Goal: Find specific page/section: Find specific page/section

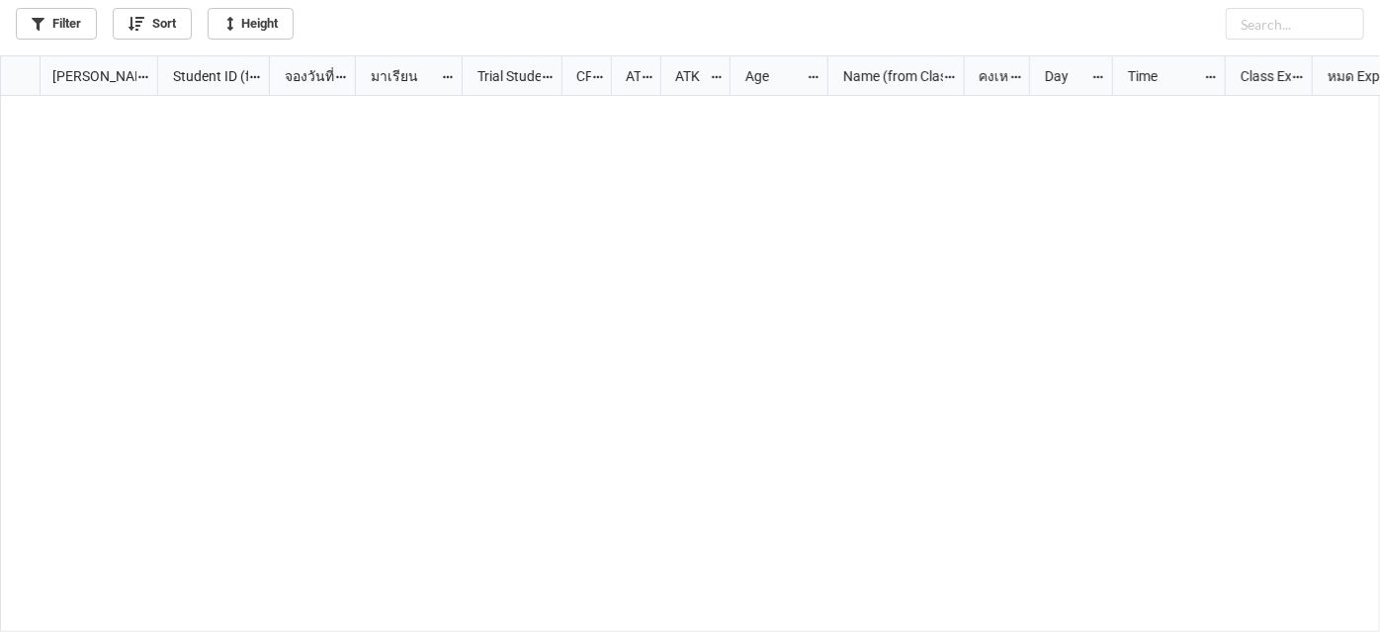
scroll to position [565, 1369]
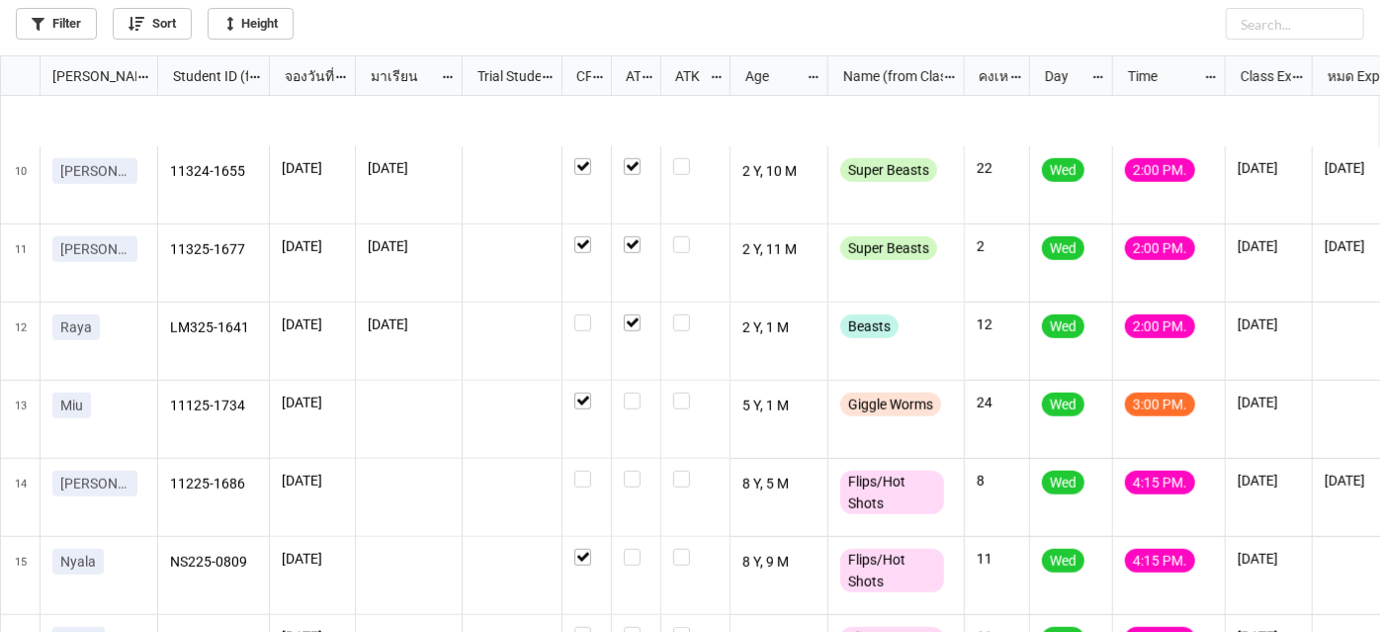
scroll to position [799, 0]
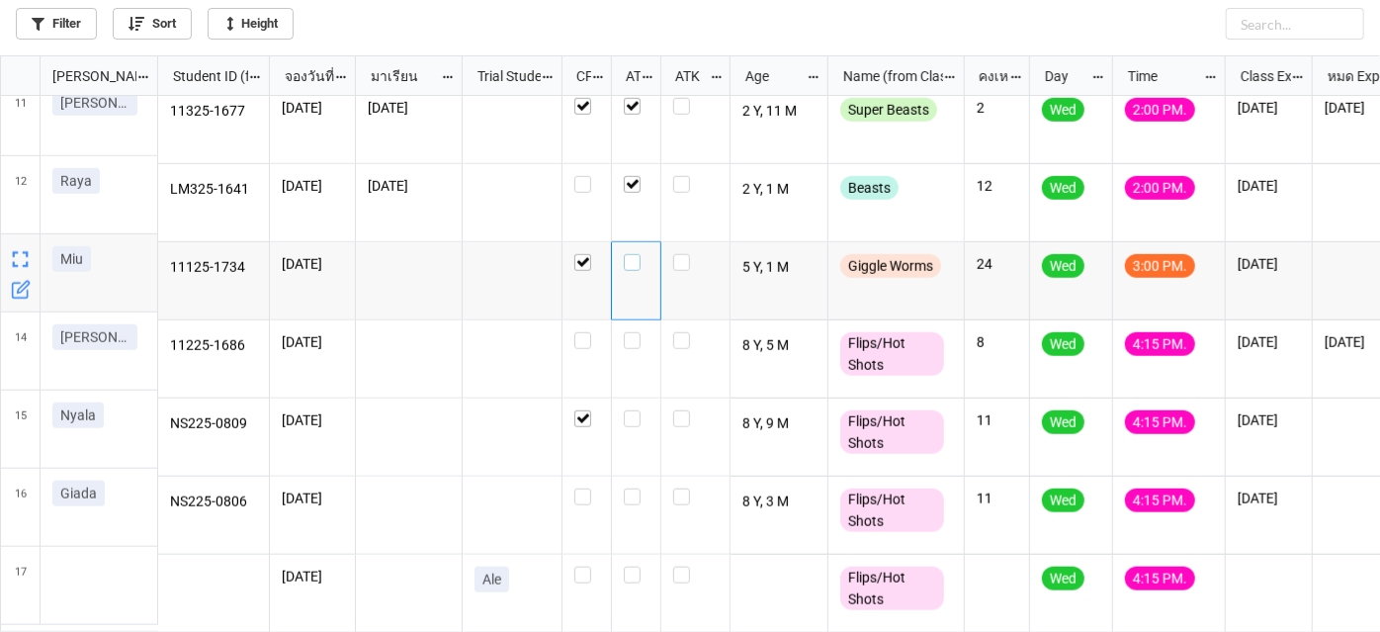
click at [635, 254] on label "grid" at bounding box center [636, 254] width 25 height 0
click at [625, 332] on label "grid" at bounding box center [636, 332] width 25 height 0
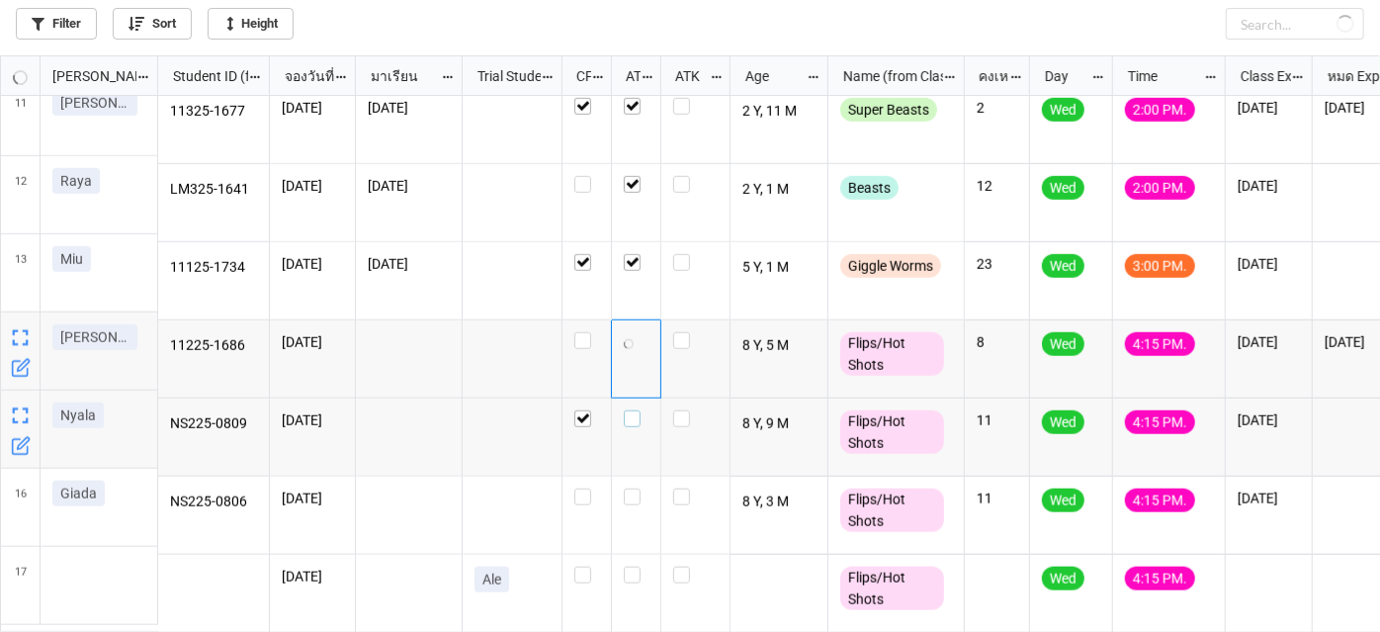
click at [633, 410] on label "grid" at bounding box center [636, 410] width 25 height 0
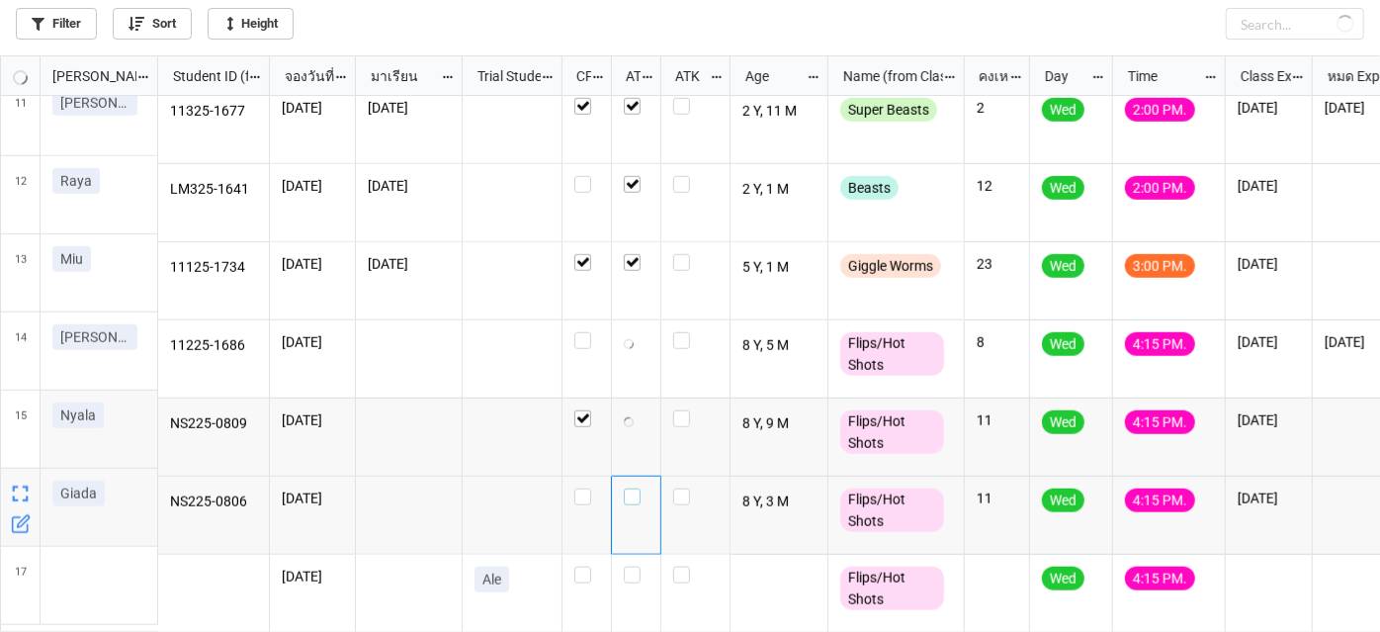
click at [636, 488] on label "grid" at bounding box center [636, 488] width 25 height 0
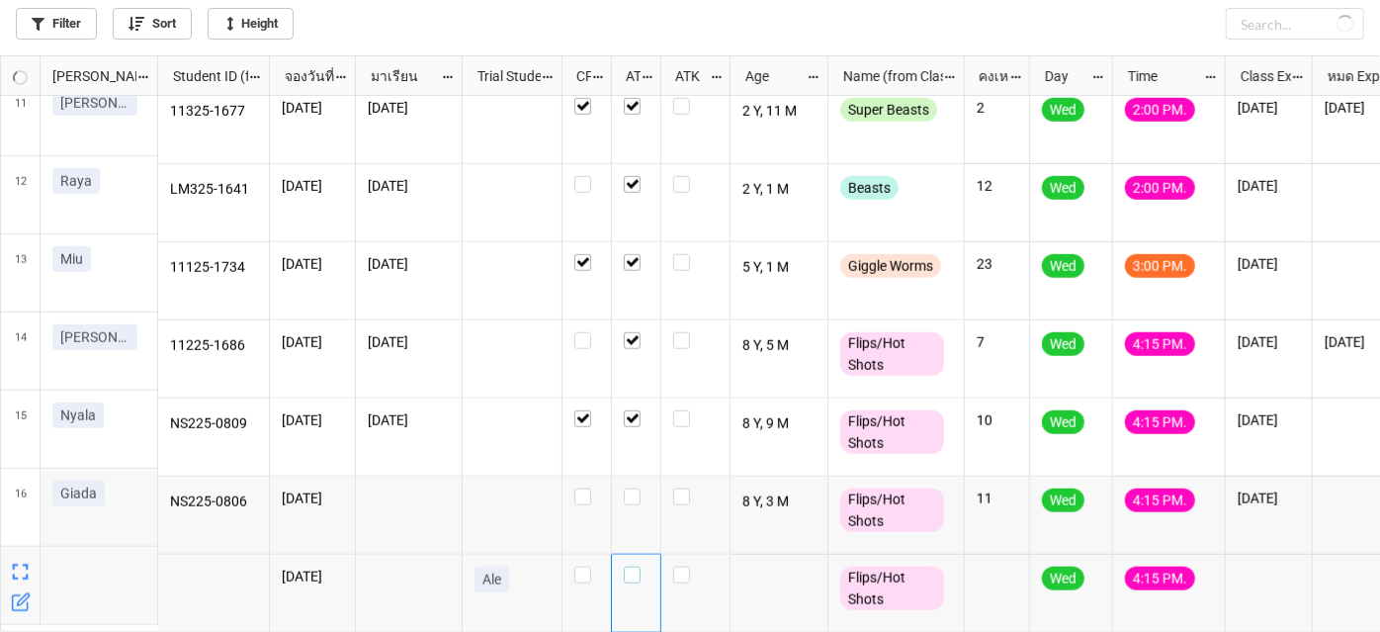
click at [631, 566] on label "grid" at bounding box center [636, 566] width 25 height 0
click at [634, 488] on label "grid" at bounding box center [636, 488] width 25 height 0
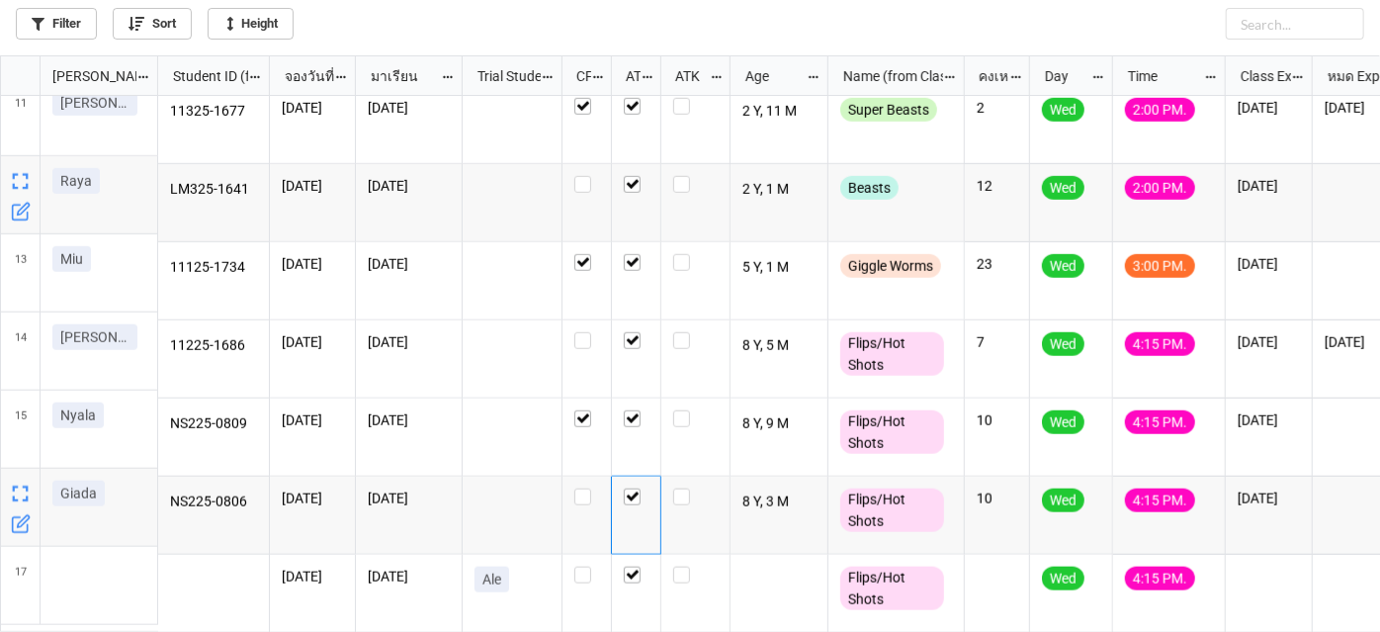
scroll to position [800, 0]
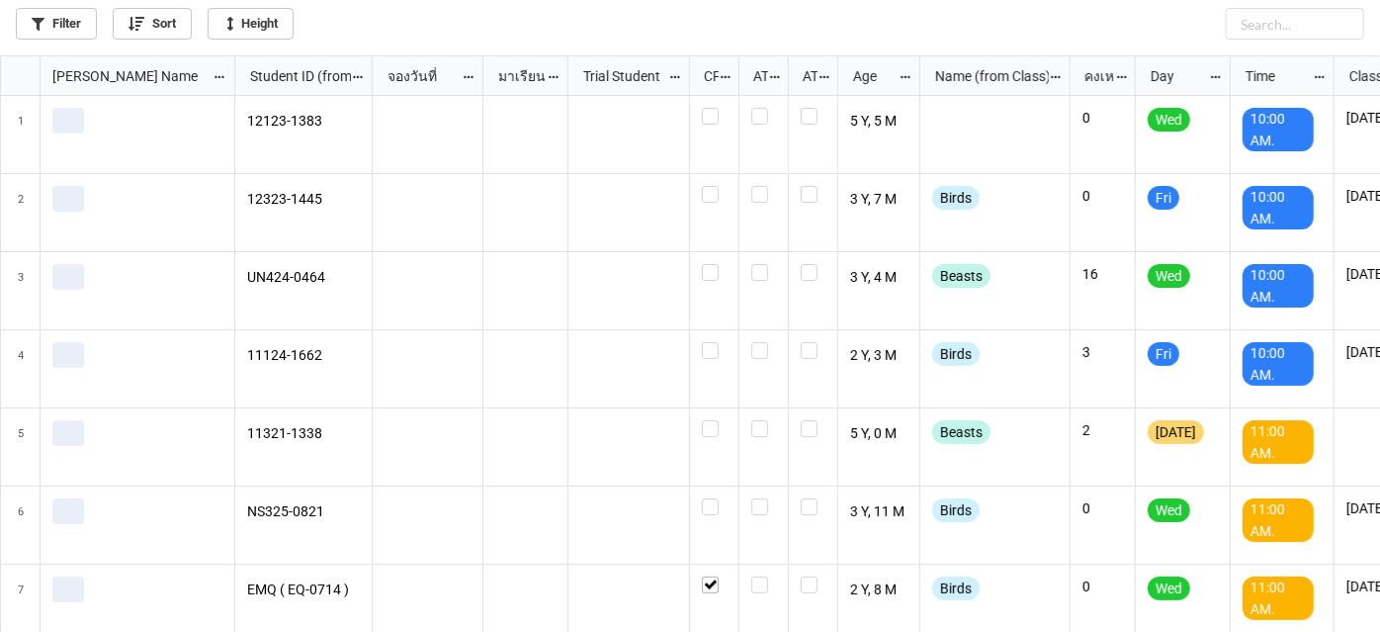
scroll to position [565, 1369]
click at [71, 30] on link "Filter" at bounding box center [56, 24] width 81 height 32
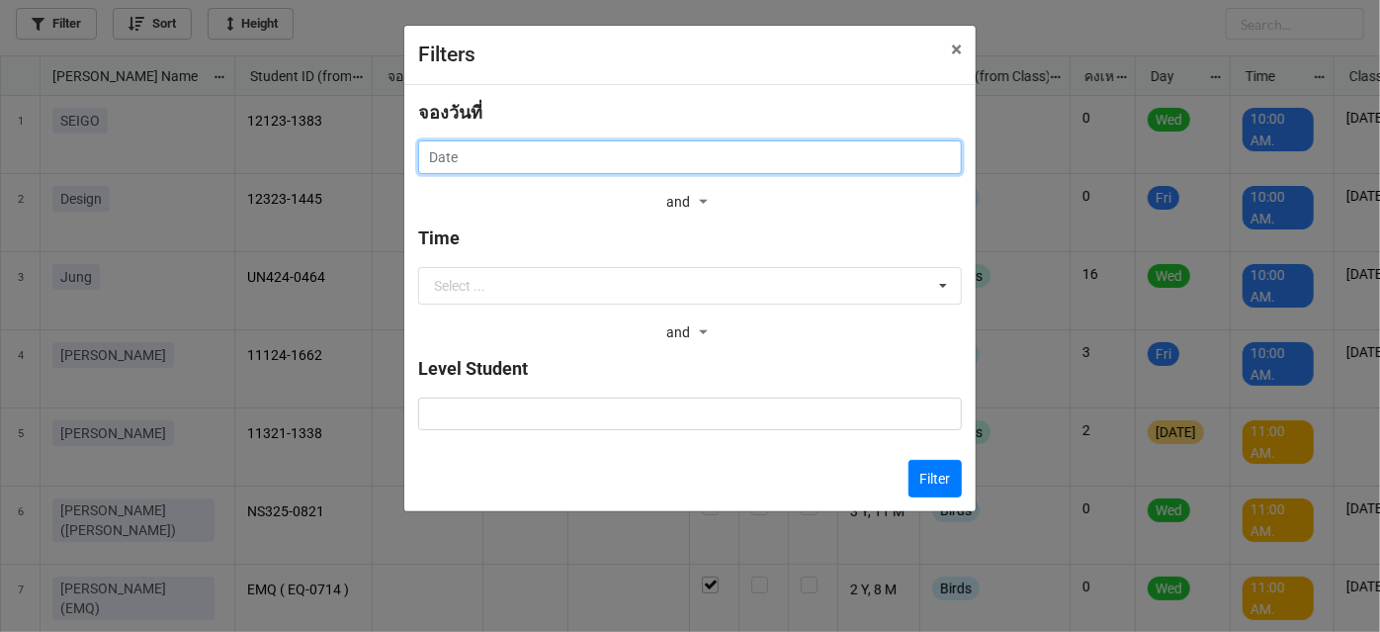
click at [601, 147] on input "text" at bounding box center [690, 157] width 544 height 34
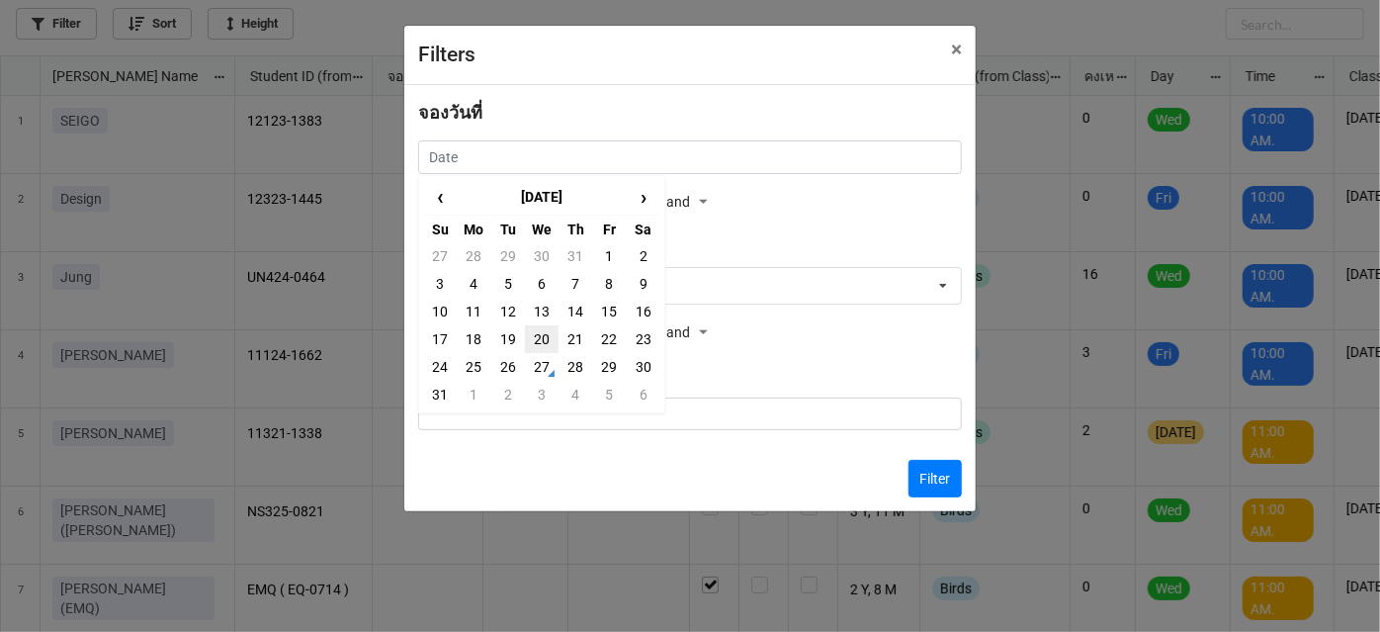
click at [535, 340] on td "20" at bounding box center [542, 339] width 34 height 28
type input "[DATE]"
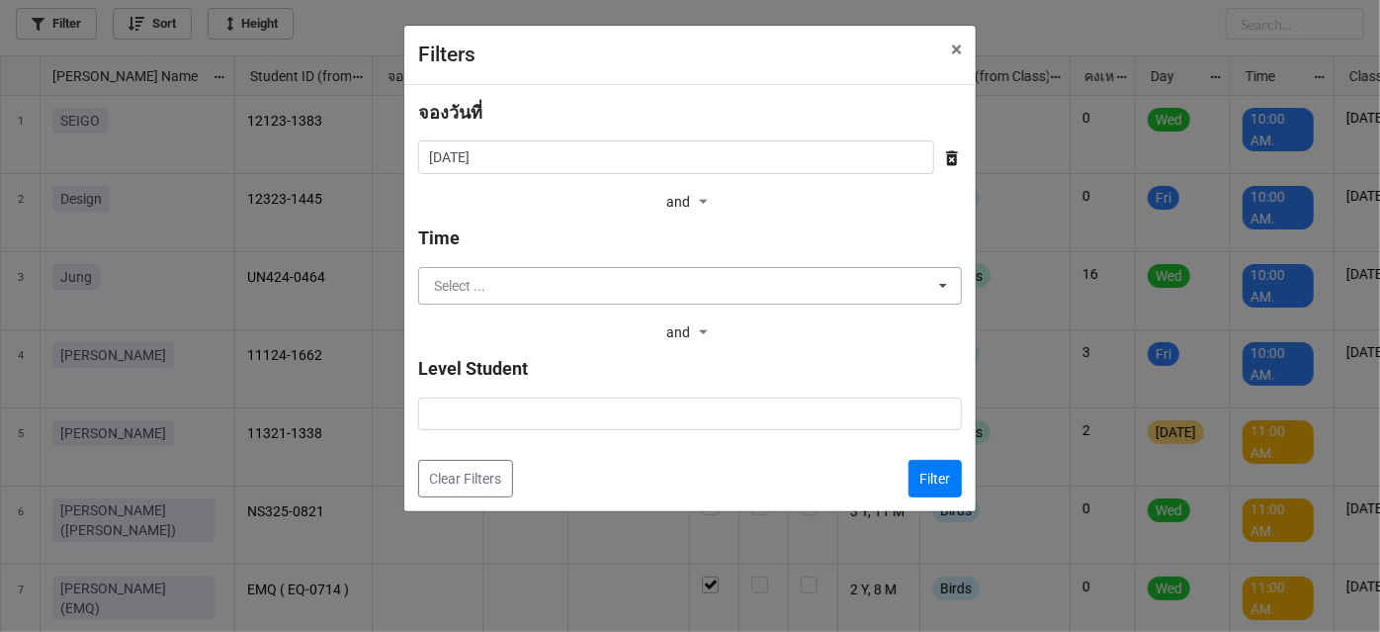
click at [569, 275] on input "text" at bounding box center [691, 286] width 542 height 36
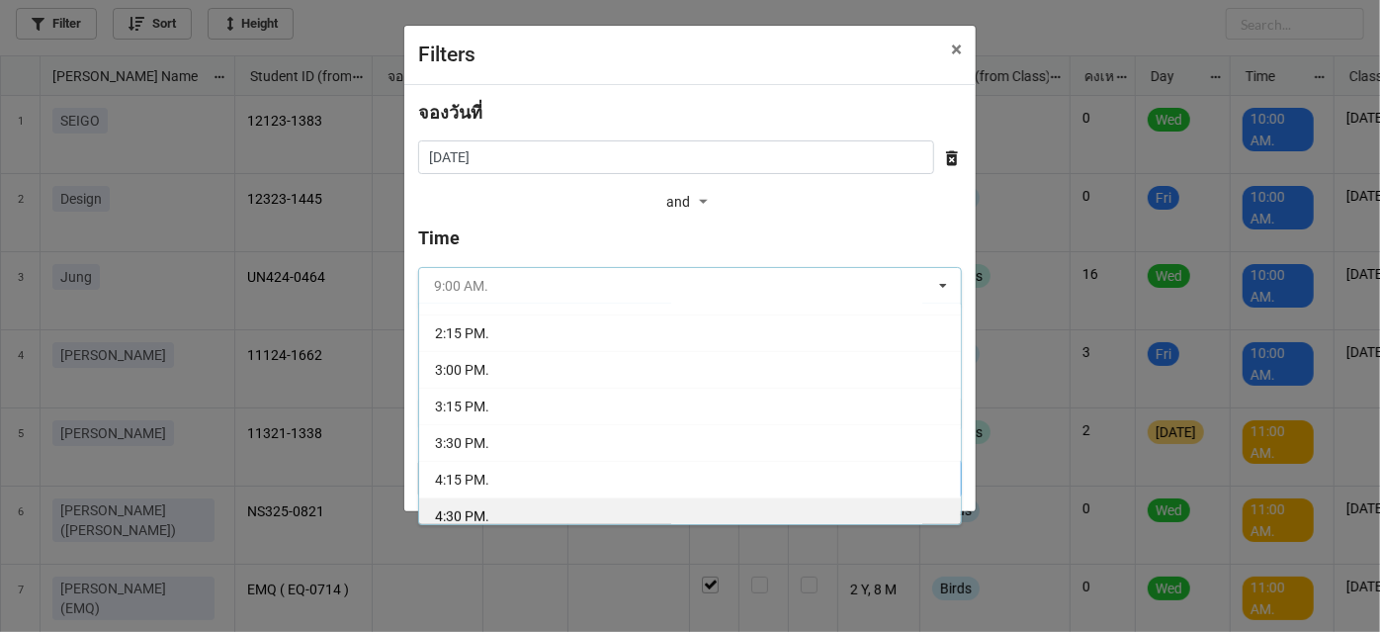
scroll to position [359, 0]
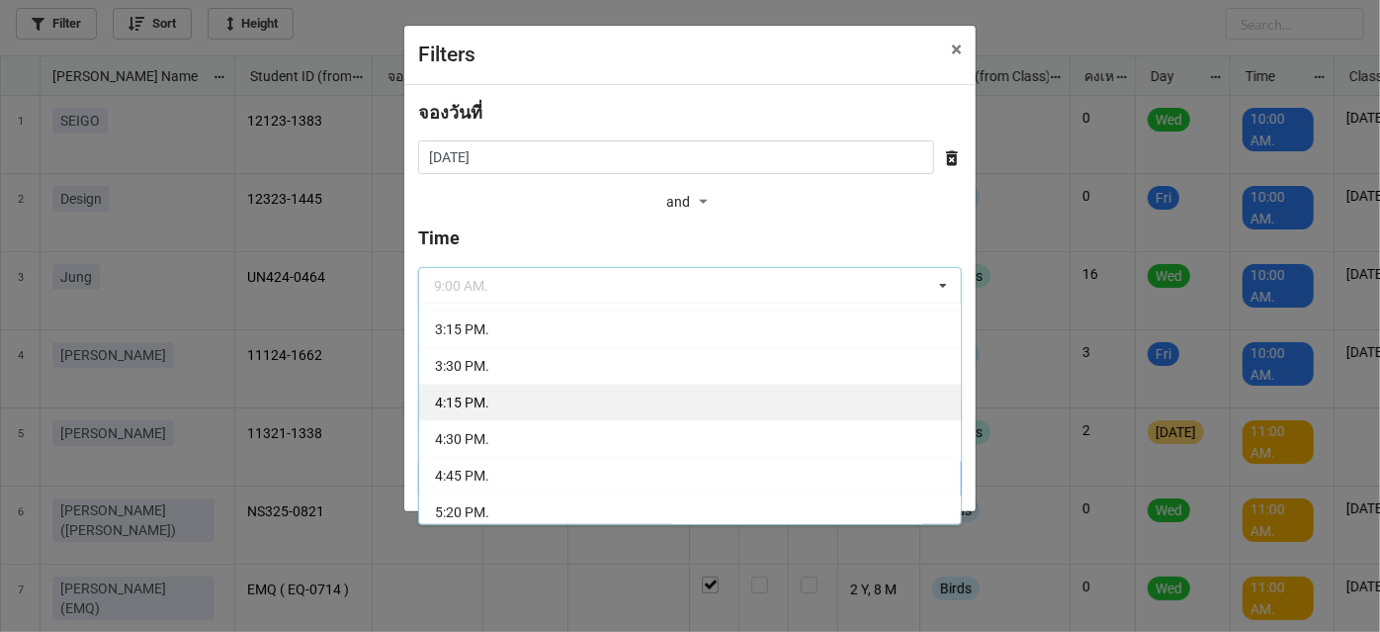
click at [700, 406] on div "4:15 PM." at bounding box center [690, 401] width 542 height 37
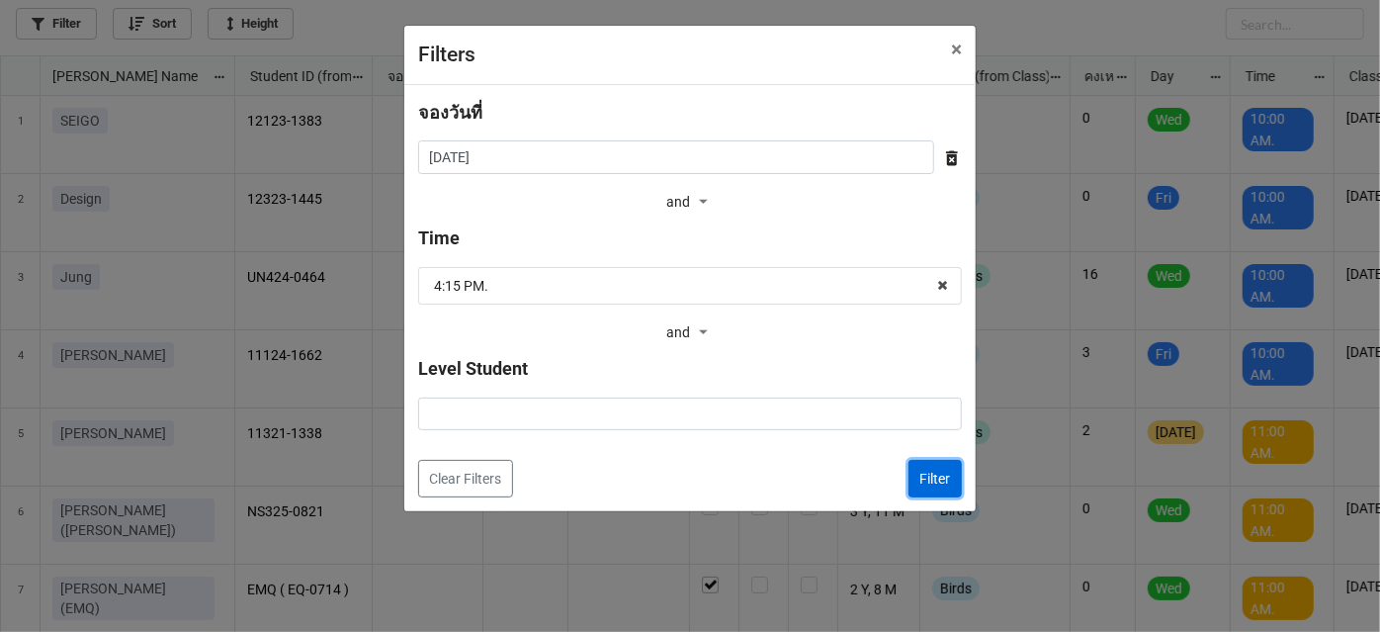
click at [939, 486] on button "Filter" at bounding box center [934, 479] width 53 height 38
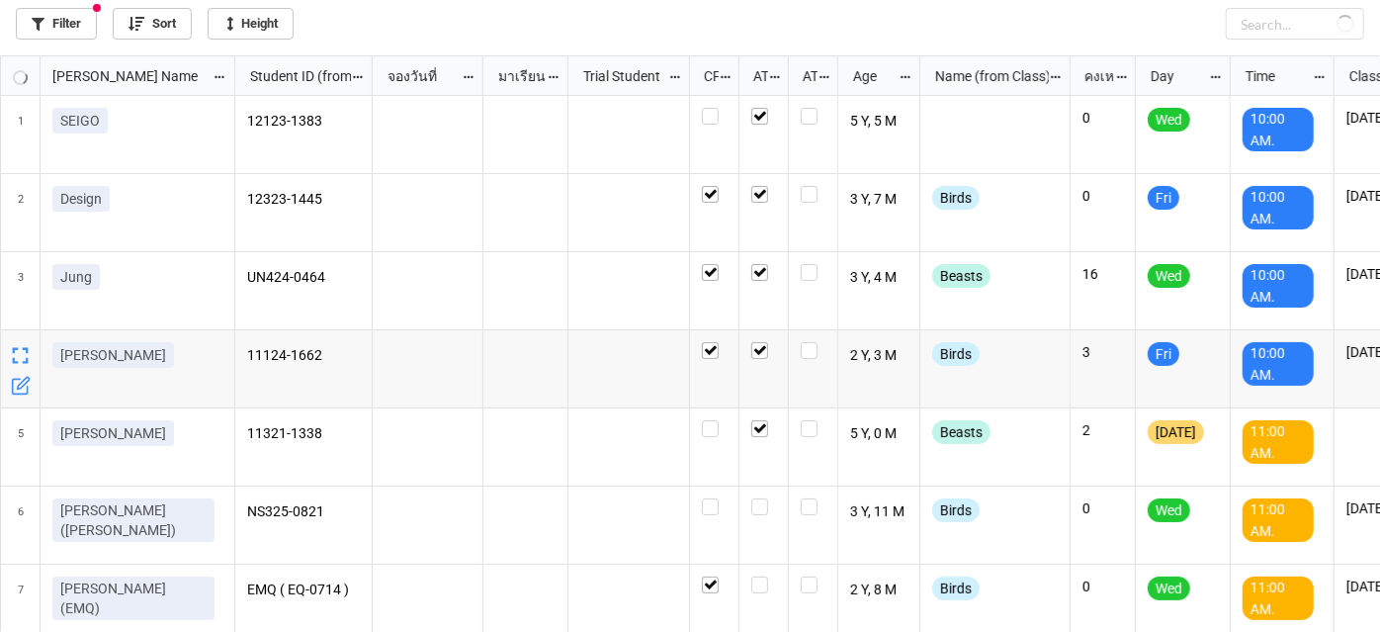
checkbox input "true"
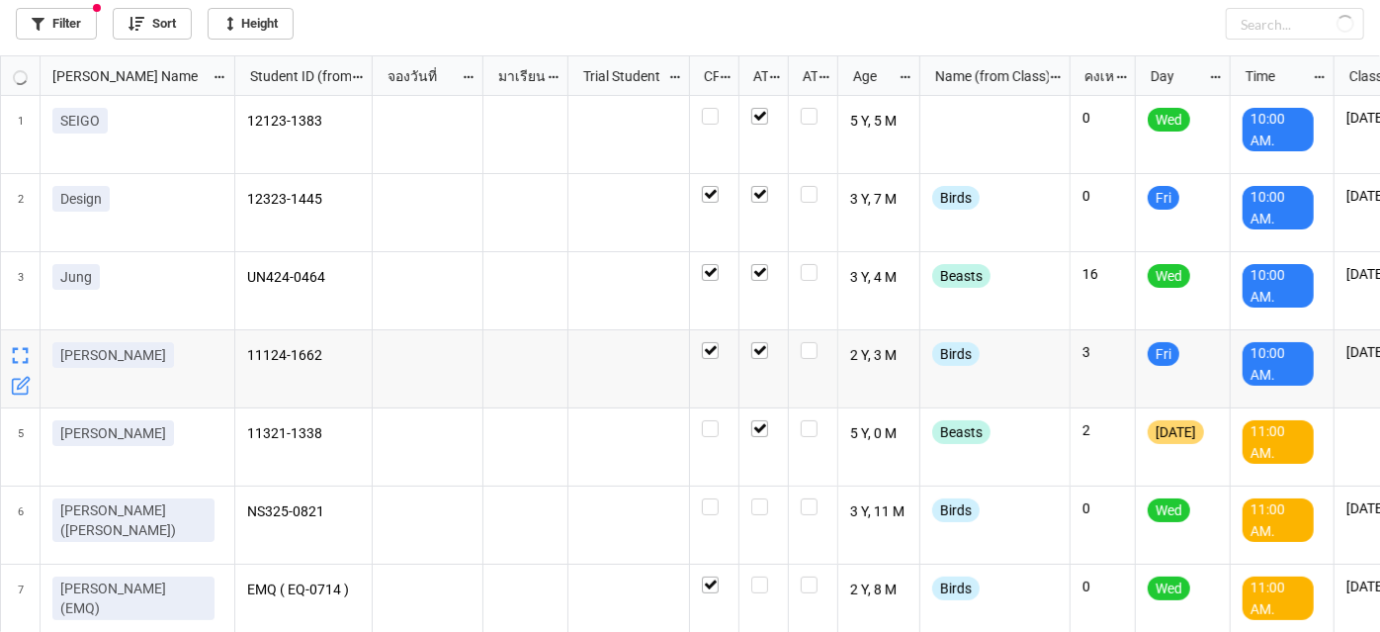
checkbox input "true"
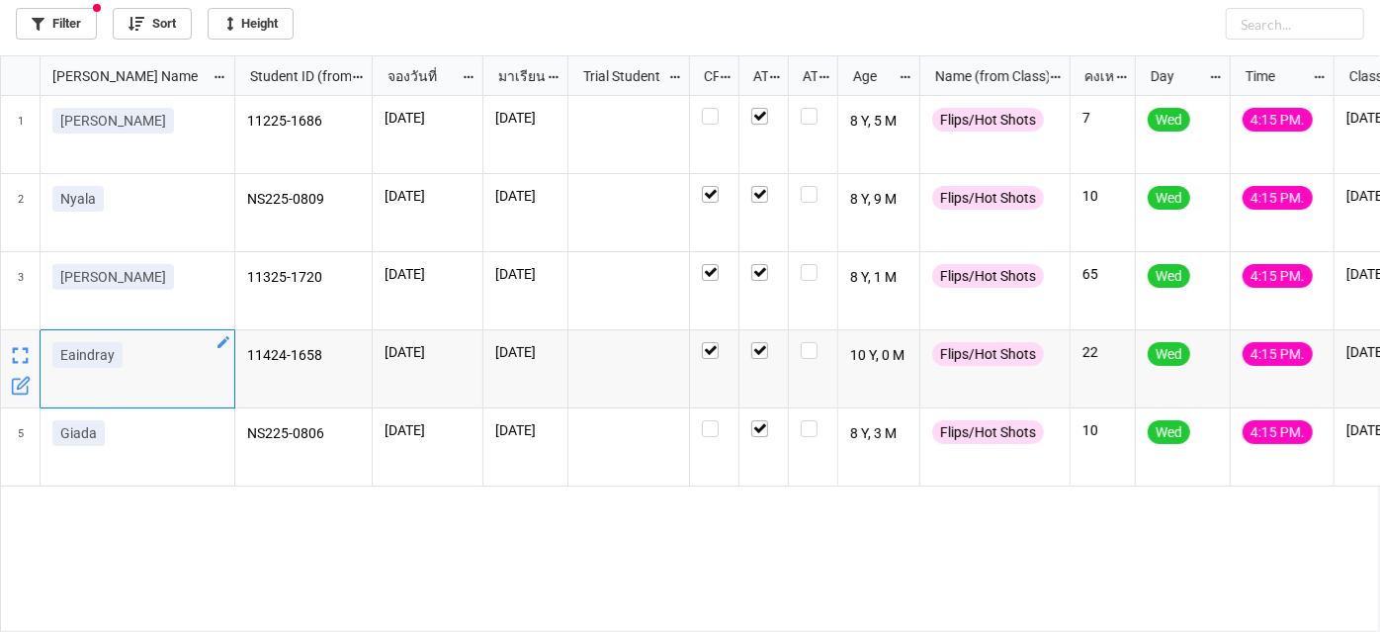
drag, startPoint x: 150, startPoint y: 351, endPoint x: 49, endPoint y: 344, distance: 101.0
click at [49, 344] on div "Eaindray" at bounding box center [138, 369] width 195 height 78
copy p "Eaindray"
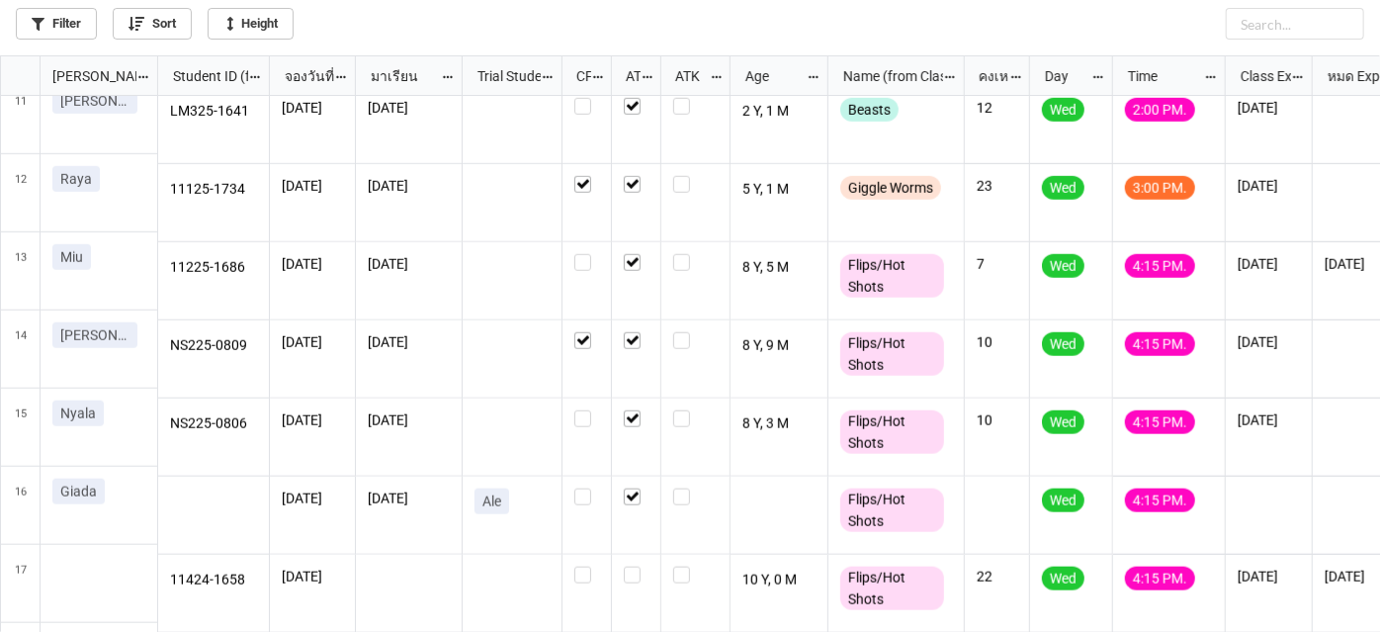
scroll to position [878, 0]
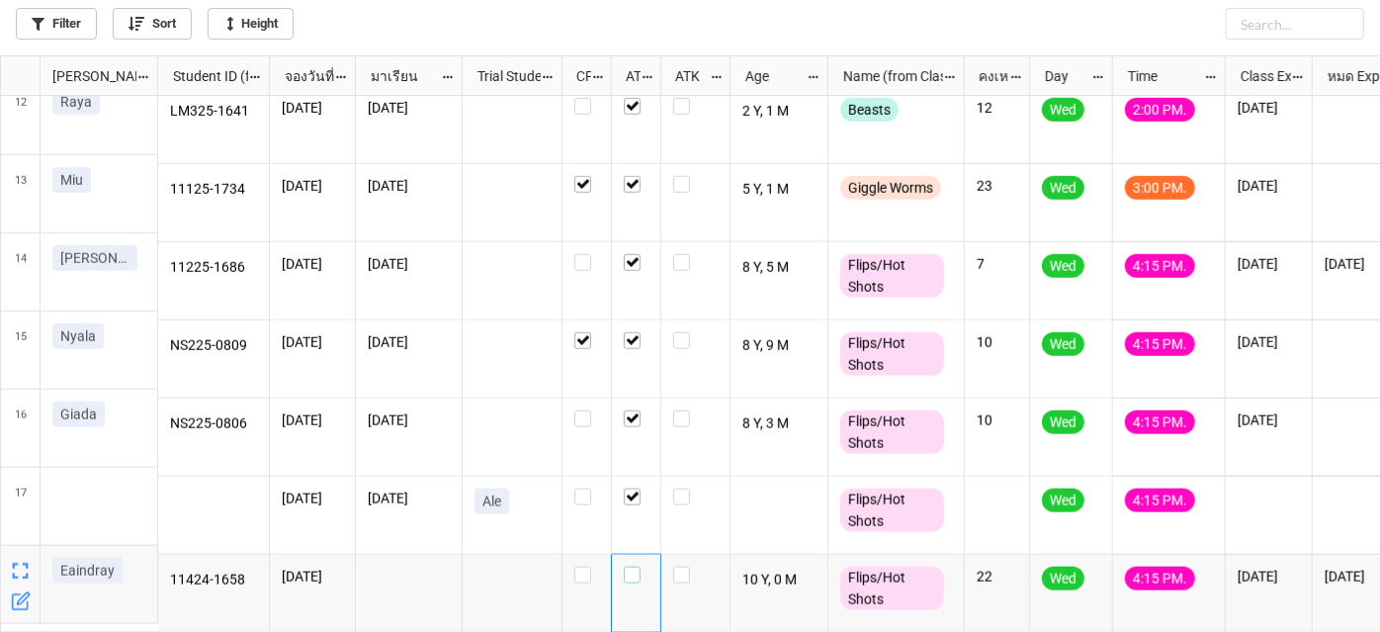
click at [632, 566] on label "grid" at bounding box center [636, 566] width 25 height 0
